Goal: Navigation & Orientation: Go to known website

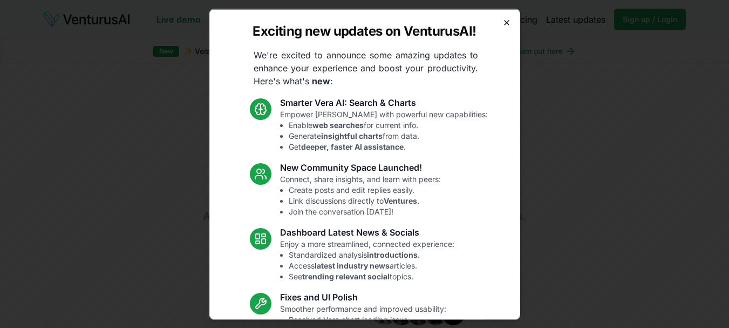
click at [503, 23] on icon "button" at bounding box center [507, 22] width 9 height 9
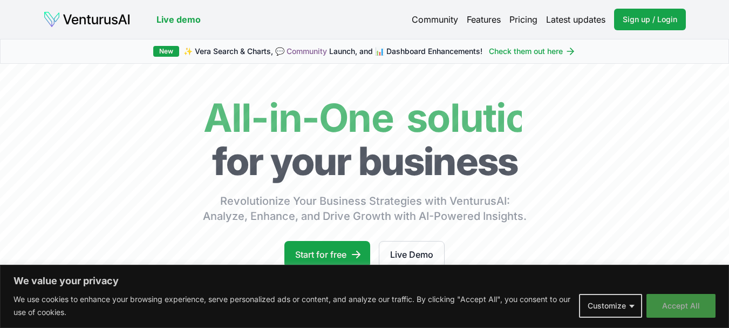
click at [677, 307] on button "Accept All" at bounding box center [681, 306] width 69 height 24
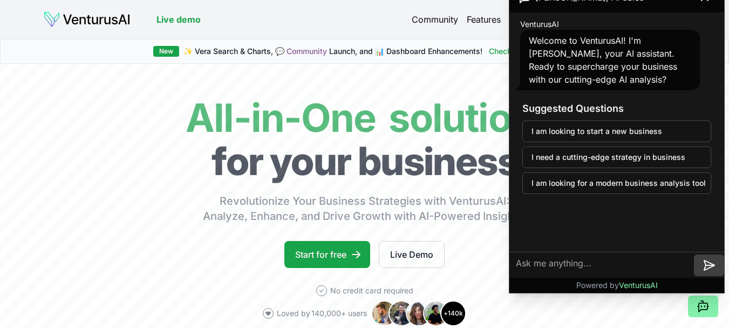
click at [713, 265] on icon at bounding box center [710, 265] width 9 height 0
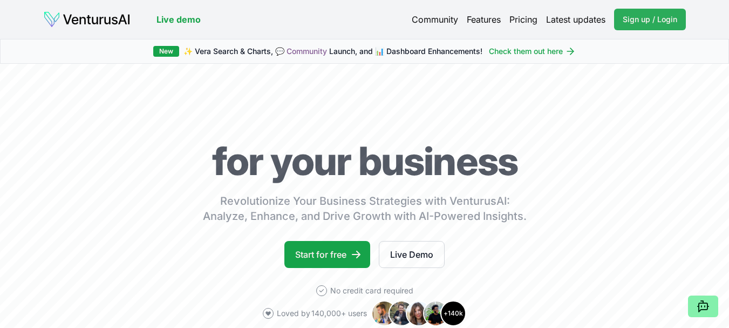
click at [642, 21] on span "Sign up / Login" at bounding box center [650, 19] width 55 height 11
